Goal: Task Accomplishment & Management: Manage account settings

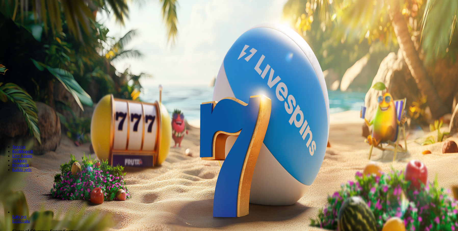
click at [29, 20] on span "Kirjaudu" at bounding box center [35, 19] width 12 height 4
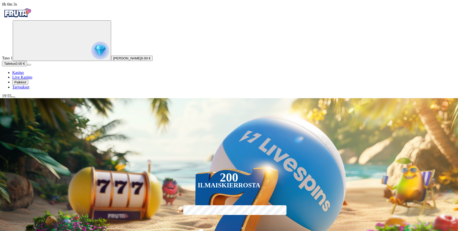
click at [26, 84] on span "Palkkiot" at bounding box center [20, 82] width 12 height 4
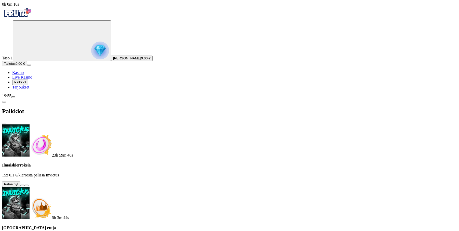
click at [29, 89] on span "Tarjoukset" at bounding box center [20, 87] width 17 height 4
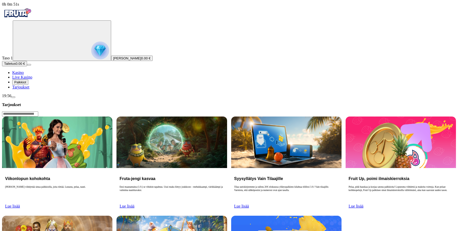
click at [26, 84] on span "Palkkiot" at bounding box center [20, 82] width 12 height 4
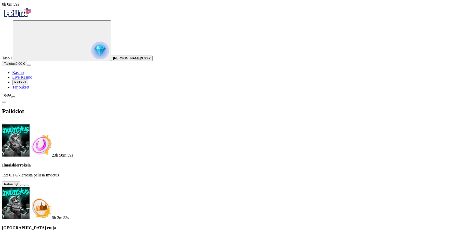
scroll to position [75, 0]
click at [24, 184] on button at bounding box center [22, 185] width 4 height 2
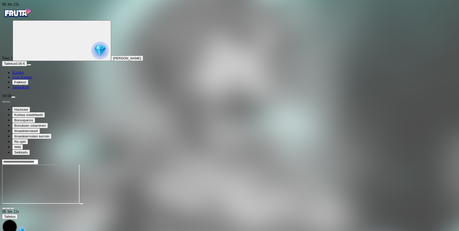
click at [24, 75] on span "Kasino" at bounding box center [17, 72] width 11 height 4
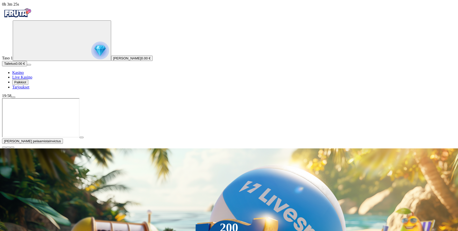
click at [141, 60] on span "0.00 €" at bounding box center [145, 58] width 9 height 4
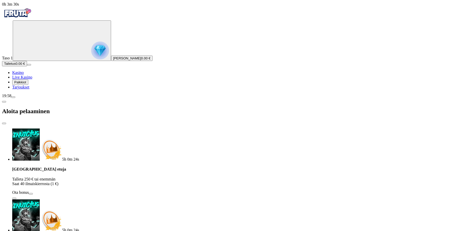
click at [4, 123] on span "close icon" at bounding box center [4, 123] width 0 height 0
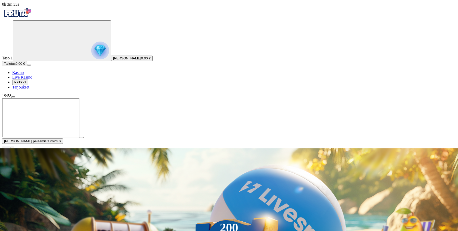
click at [29, 89] on link "Tarjoukset" at bounding box center [20, 87] width 17 height 4
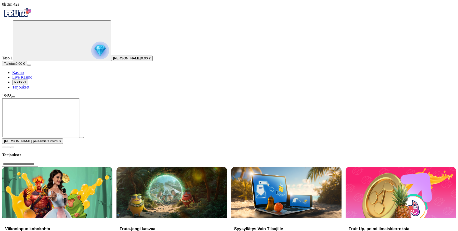
click at [26, 84] on span "Palkkiot" at bounding box center [20, 82] width 12 height 4
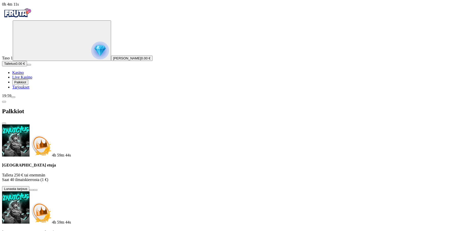
click at [26, 84] on span "Palkkiot" at bounding box center [20, 82] width 12 height 4
click at [28, 61] on div "Taso 1 [PERSON_NAME] 0.00 €" at bounding box center [229, 40] width 455 height 40
click at [113, 60] on span "[PERSON_NAME]" at bounding box center [127, 58] width 28 height 4
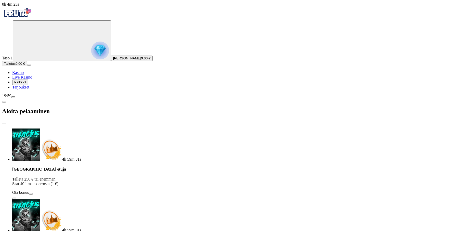
click at [4, 123] on span "close icon" at bounding box center [4, 123] width 0 height 0
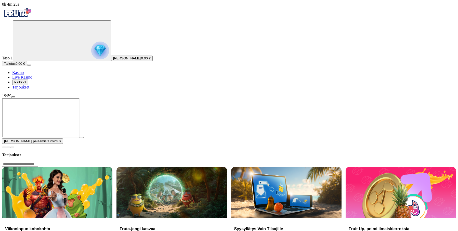
click at [13, 97] on span "menu icon" at bounding box center [13, 97] width 0 height 0
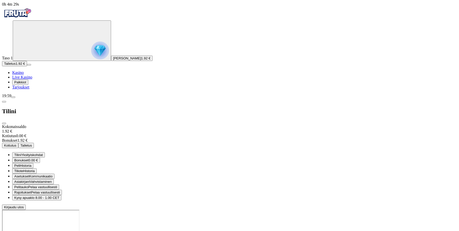
click at [21, 153] on span "Tilini" at bounding box center [17, 155] width 7 height 4
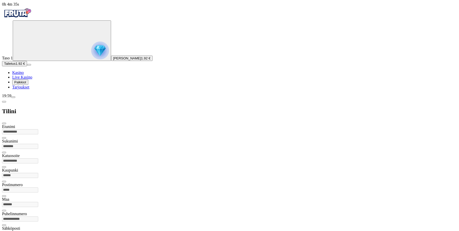
click at [4, 102] on span "chevron-left icon" at bounding box center [4, 102] width 0 height 0
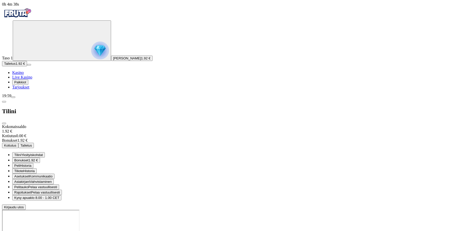
click at [38, 158] on span "1.92 €" at bounding box center [33, 160] width 9 height 4
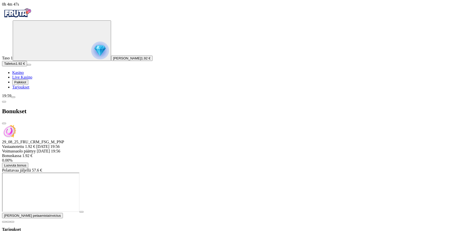
click at [24, 75] on link "Kasino" at bounding box center [17, 72] width 11 height 4
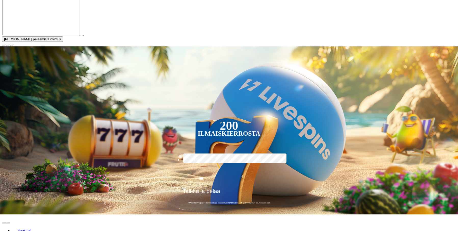
scroll to position [153, 0]
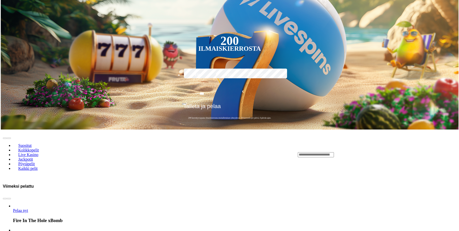
scroll to position [127, 0]
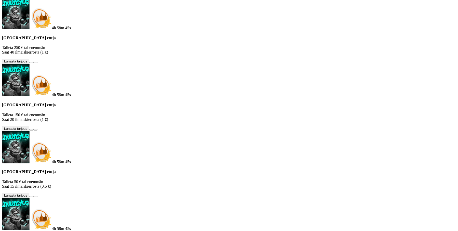
scroll to position [0, 0]
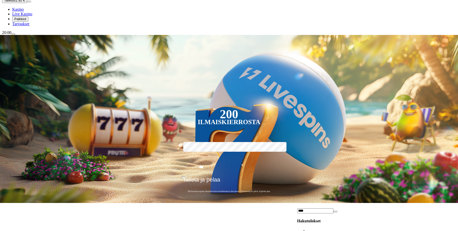
scroll to position [51, 0]
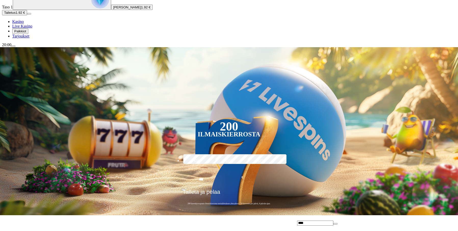
type input "****"
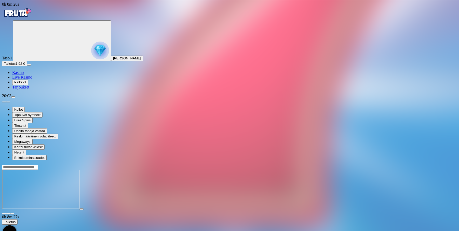
click at [24, 75] on link "Kasino" at bounding box center [17, 72] width 11 height 4
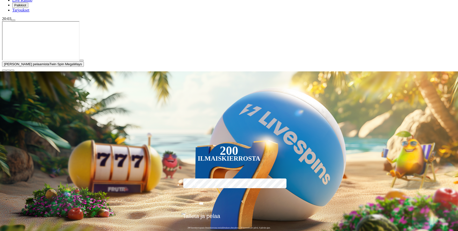
scroll to position [102, 0]
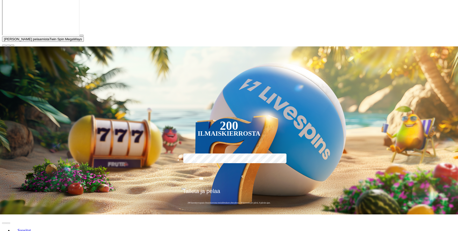
click at [4, 45] on span "close icon" at bounding box center [4, 45] width 0 height 0
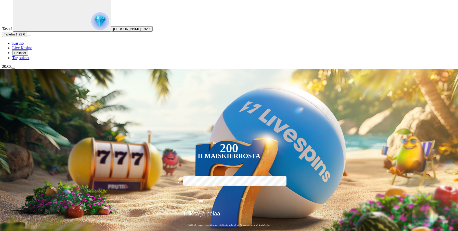
scroll to position [25, 0]
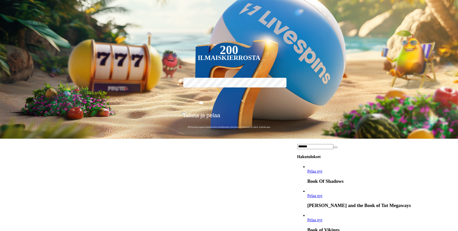
scroll to position [1139, 0]
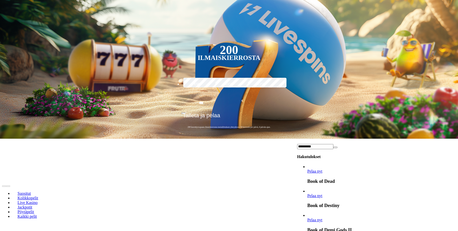
type input "**********"
click at [307, 173] on link "Book of Dead" at bounding box center [307, 173] width 0 height 0
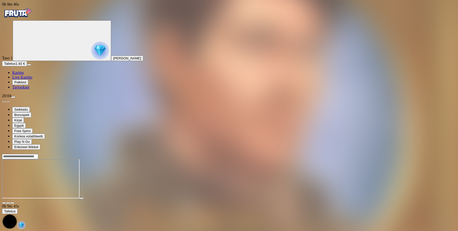
click at [4, 203] on span "close icon" at bounding box center [4, 203] width 0 height 0
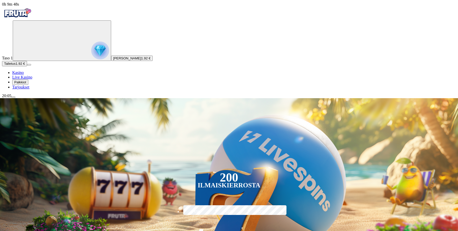
click at [32, 79] on link "Live Kasino" at bounding box center [22, 77] width 20 height 4
click at [26, 84] on span "Palkkiot" at bounding box center [20, 82] width 12 height 4
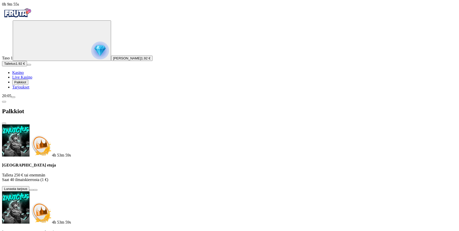
click at [35, 190] on span "info icon" at bounding box center [35, 190] width 0 height 0
click at [28, 85] on button "Palkkiot" at bounding box center [20, 81] width 16 height 5
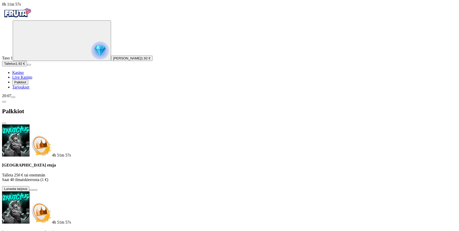
click at [24, 75] on span "Kasino" at bounding box center [17, 72] width 11 height 4
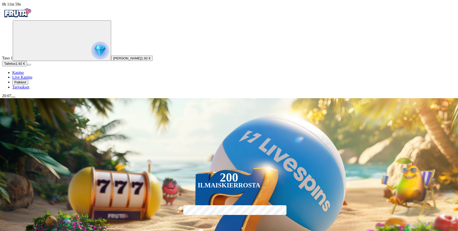
click at [35, 59] on icon "Primary" at bounding box center [53, 40] width 76 height 38
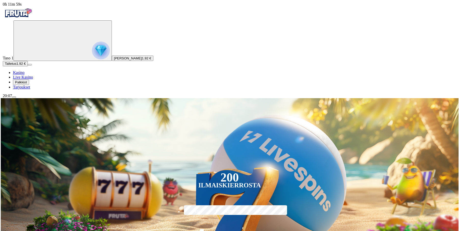
scroll to position [274, 0]
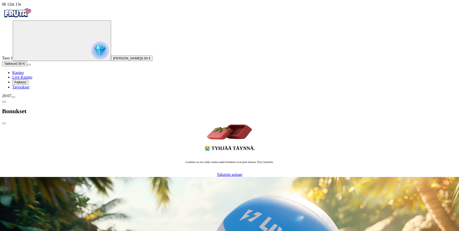
click at [141, 60] on span "0.00 €" at bounding box center [145, 58] width 9 height 4
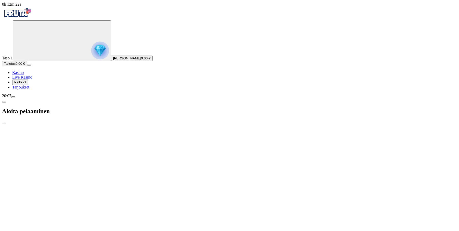
click at [113, 60] on span "[PERSON_NAME]" at bounding box center [127, 58] width 28 height 4
click at [26, 84] on span "Palkkiot" at bounding box center [20, 82] width 12 height 4
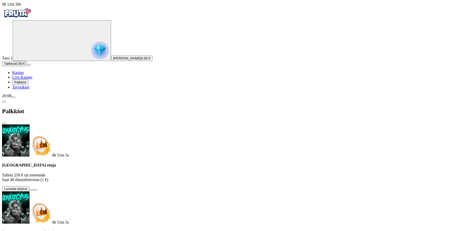
click at [25, 89] on span "Tarjoukset" at bounding box center [20, 87] width 17 height 4
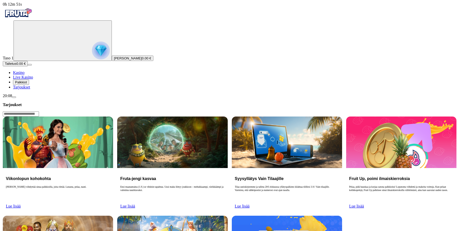
scroll to position [76, 0]
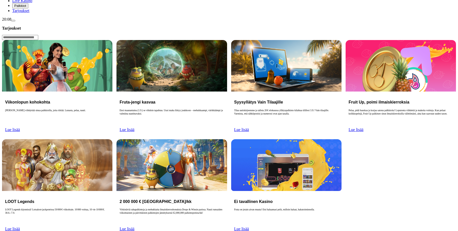
click at [13, 21] on span "menu icon" at bounding box center [13, 21] width 0 height 0
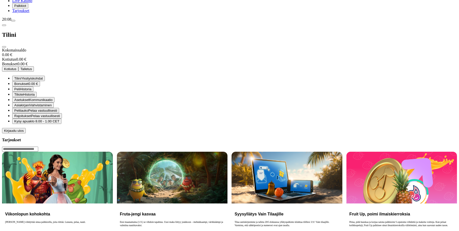
click at [20, 91] on span "Peli" at bounding box center [17, 89] width 6 height 4
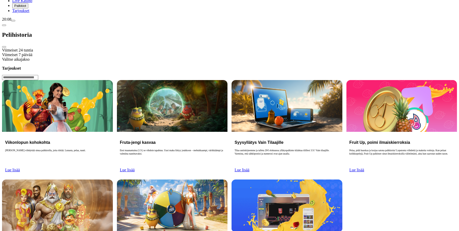
click at [4, 25] on span "chevron-left icon" at bounding box center [4, 25] width 0 height 0
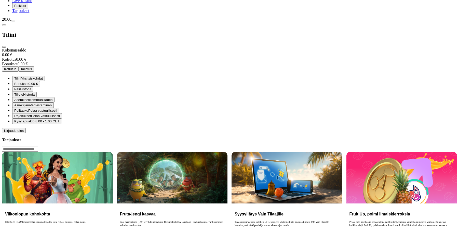
click at [35, 96] on span "Historia" at bounding box center [28, 94] width 11 height 4
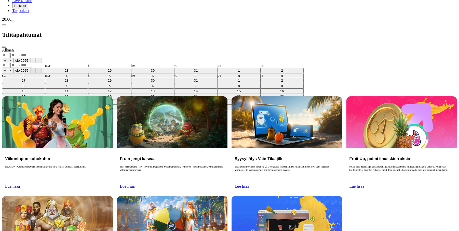
click at [115, 52] on div ". ." at bounding box center [229, 54] width 455 height 5
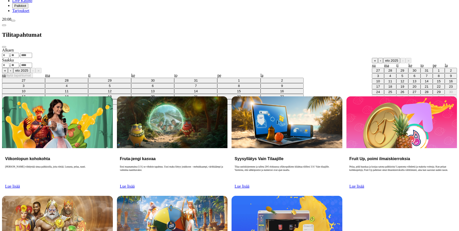
click at [119, 52] on div ". ." at bounding box center [229, 54] width 455 height 5
click at [438, 69] on abbr "1" at bounding box center [439, 71] width 2 height 4
type input "*"
type input "****"
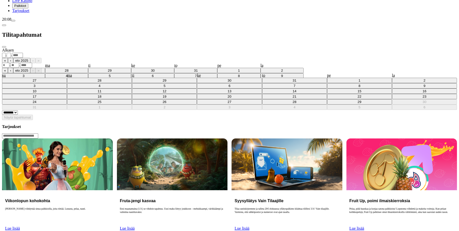
click at [119, 62] on div ". ." at bounding box center [229, 64] width 455 height 5
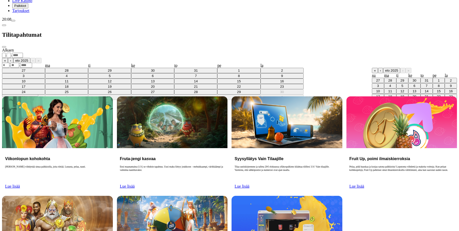
click at [437, 104] on abbr "29" at bounding box center [439, 102] width 4 height 4
type input "**"
type input "*"
type input "****"
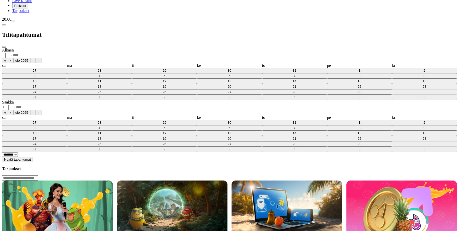
click at [33, 157] on button "Näytä tapahtumat" at bounding box center [17, 159] width 31 height 5
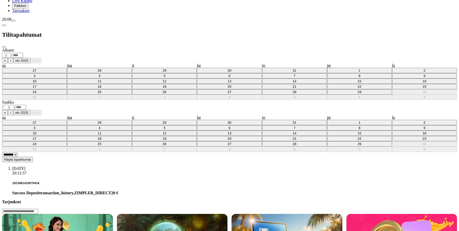
click at [4, 47] on span "close icon" at bounding box center [4, 47] width 0 height 0
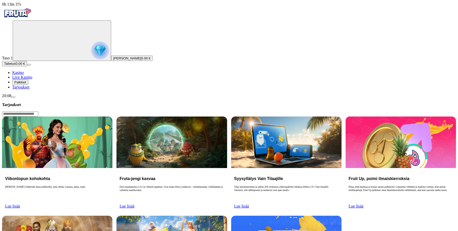
click at [28, 85] on button "Palkkiot" at bounding box center [20, 81] width 16 height 5
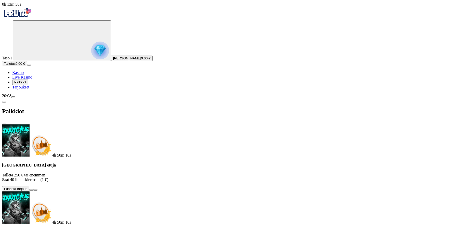
click at [28, 85] on button "Palkkiot" at bounding box center [20, 81] width 16 height 5
click at [26, 84] on span "Palkkiot" at bounding box center [20, 82] width 12 height 4
click at [24, 75] on link "Kasino" at bounding box center [17, 72] width 11 height 4
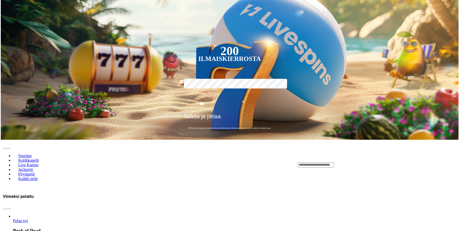
scroll to position [127, 0]
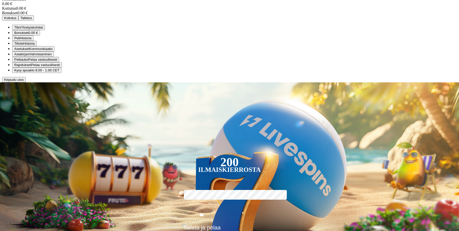
click at [24, 81] on span "Kirjaudu ulos" at bounding box center [14, 80] width 20 height 4
